Goal: Ask a question

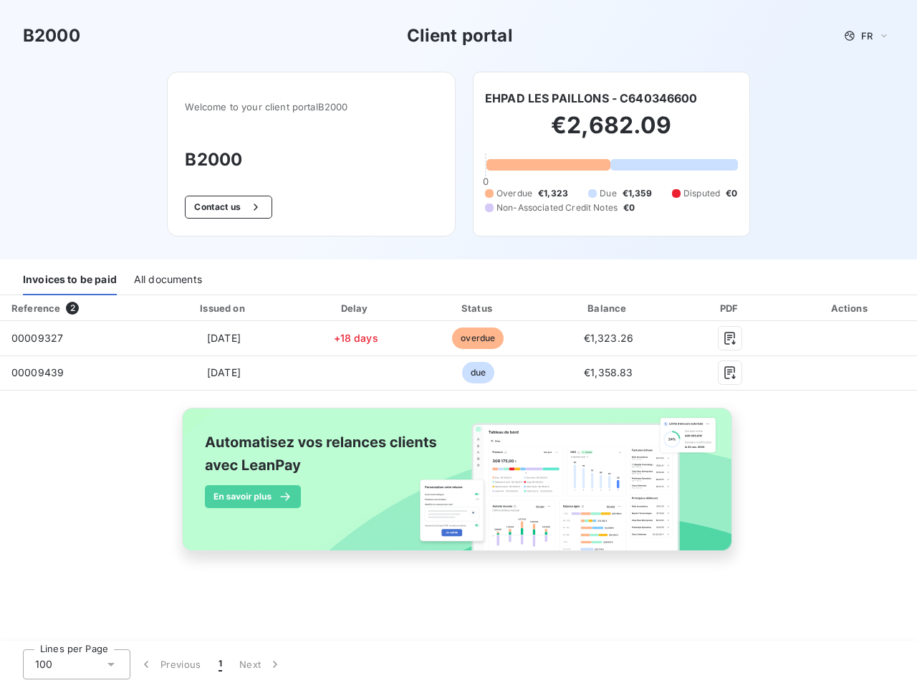
click at [867, 36] on span "FR" at bounding box center [866, 35] width 11 height 11
click at [226, 207] on button "Contact us" at bounding box center [228, 207] width 87 height 23
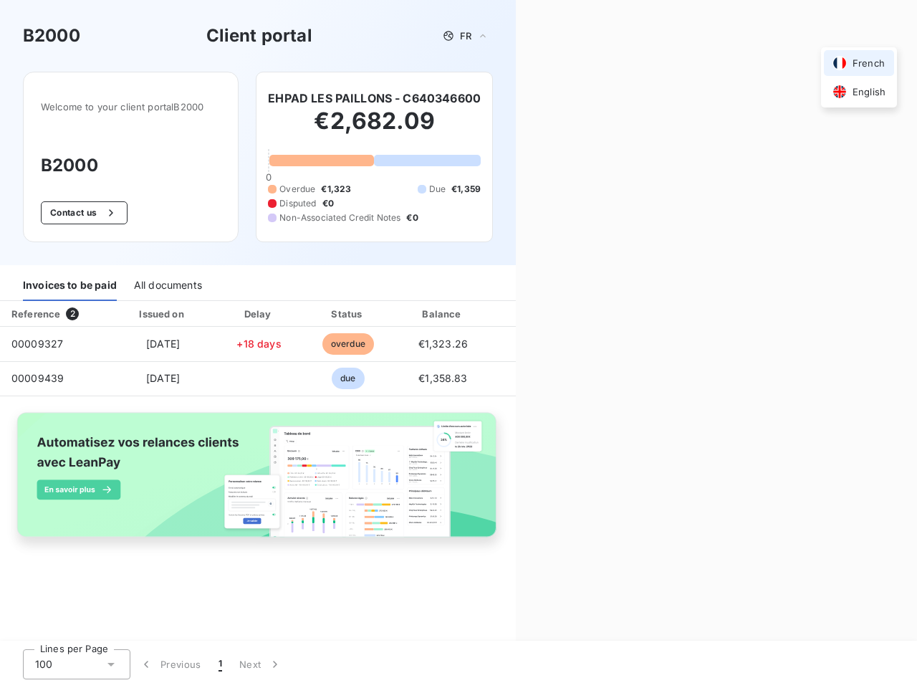
click at [591, 98] on div "Contact us Fill out the form below, and a member of our team will get back to y…" at bounding box center [716, 344] width 401 height 688
click at [69, 280] on div "Invoices to be paid" at bounding box center [70, 286] width 94 height 30
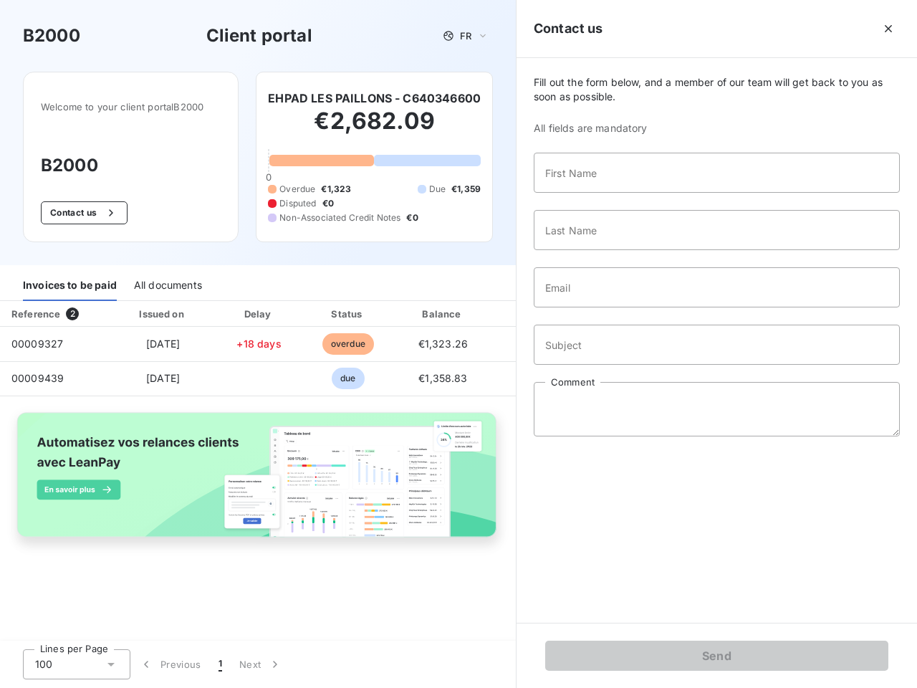
click at [167, 280] on div "All documents" at bounding box center [168, 286] width 68 height 30
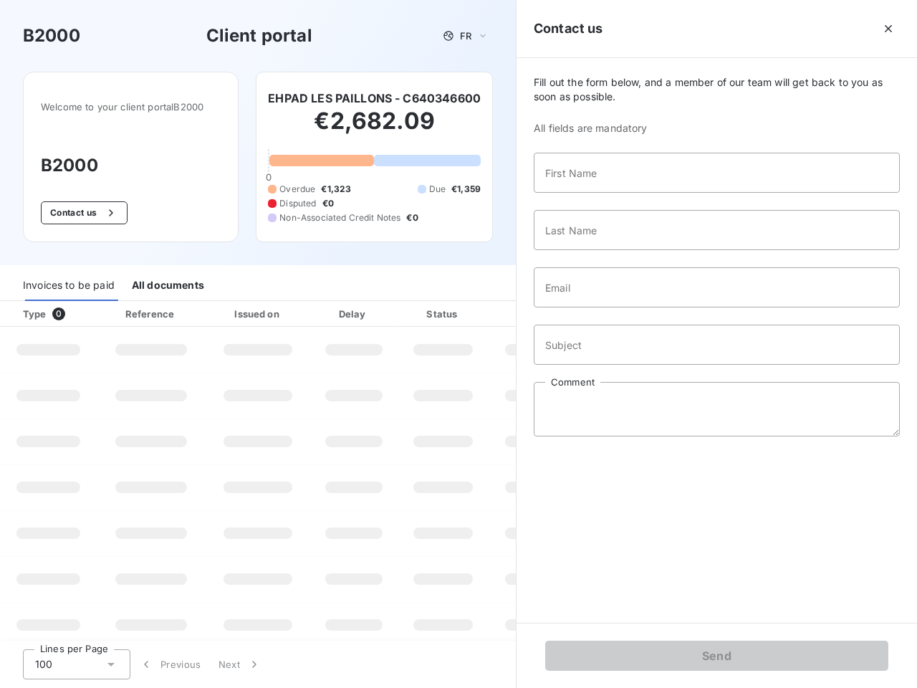
click at [75, 308] on div "Type 0" at bounding box center [54, 314] width 80 height 14
click at [223, 308] on div "Issued on" at bounding box center [257, 314] width 99 height 14
